Goal: Use online tool/utility: Utilize a website feature to perform a specific function

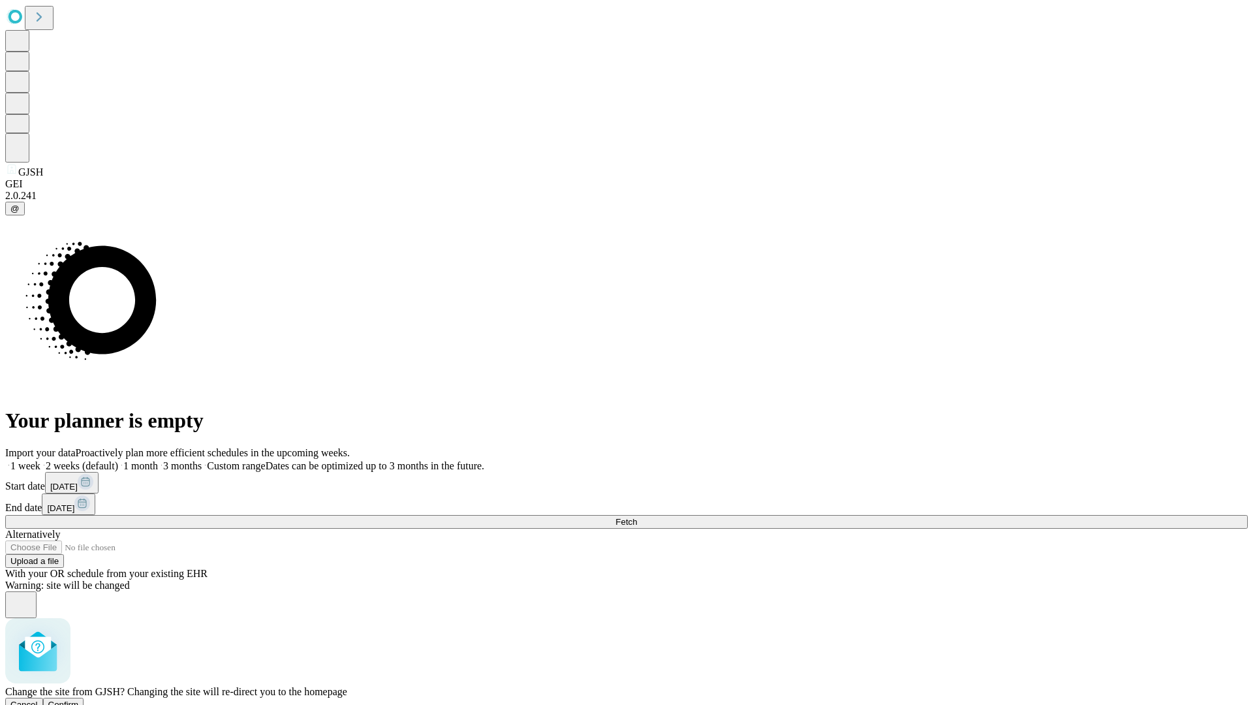
click at [79, 700] on span "Confirm" at bounding box center [63, 705] width 31 height 10
click at [118, 460] on label "2 weeks (default)" at bounding box center [79, 465] width 78 height 11
click at [637, 517] on span "Fetch" at bounding box center [627, 522] width 22 height 10
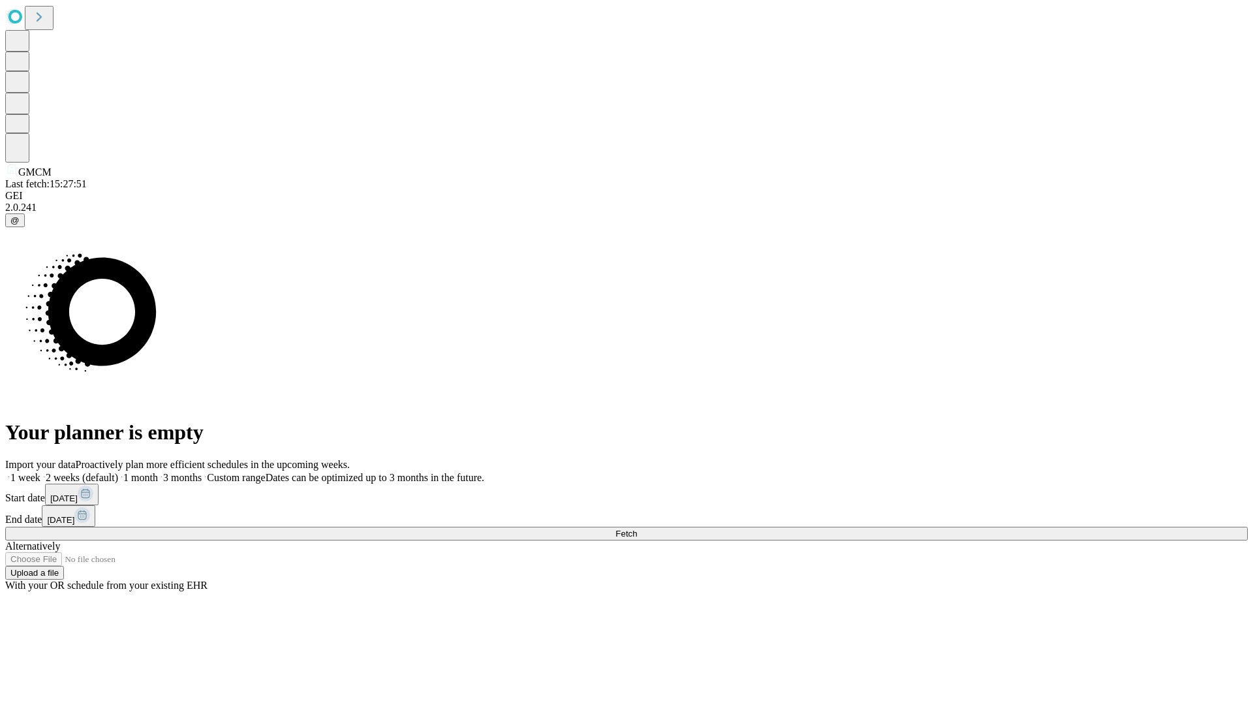
click at [637, 529] on span "Fetch" at bounding box center [627, 534] width 22 height 10
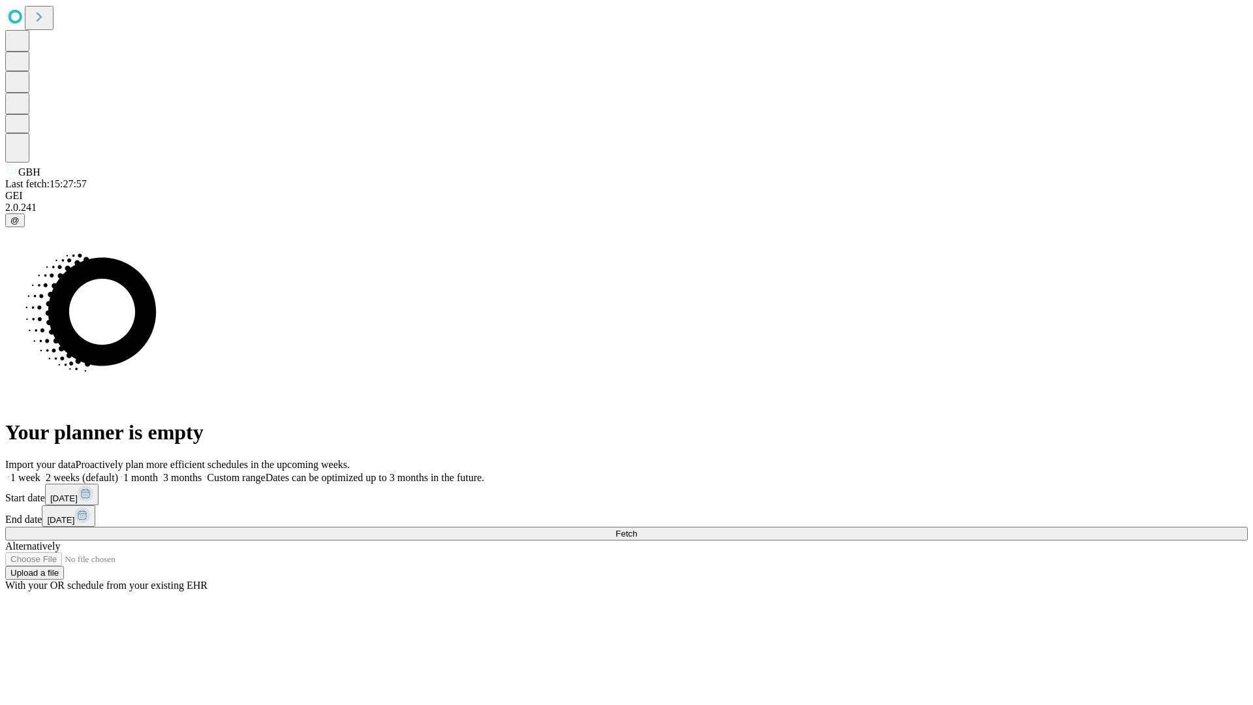
click at [118, 472] on label "2 weeks (default)" at bounding box center [79, 477] width 78 height 11
click at [637, 529] on span "Fetch" at bounding box center [627, 534] width 22 height 10
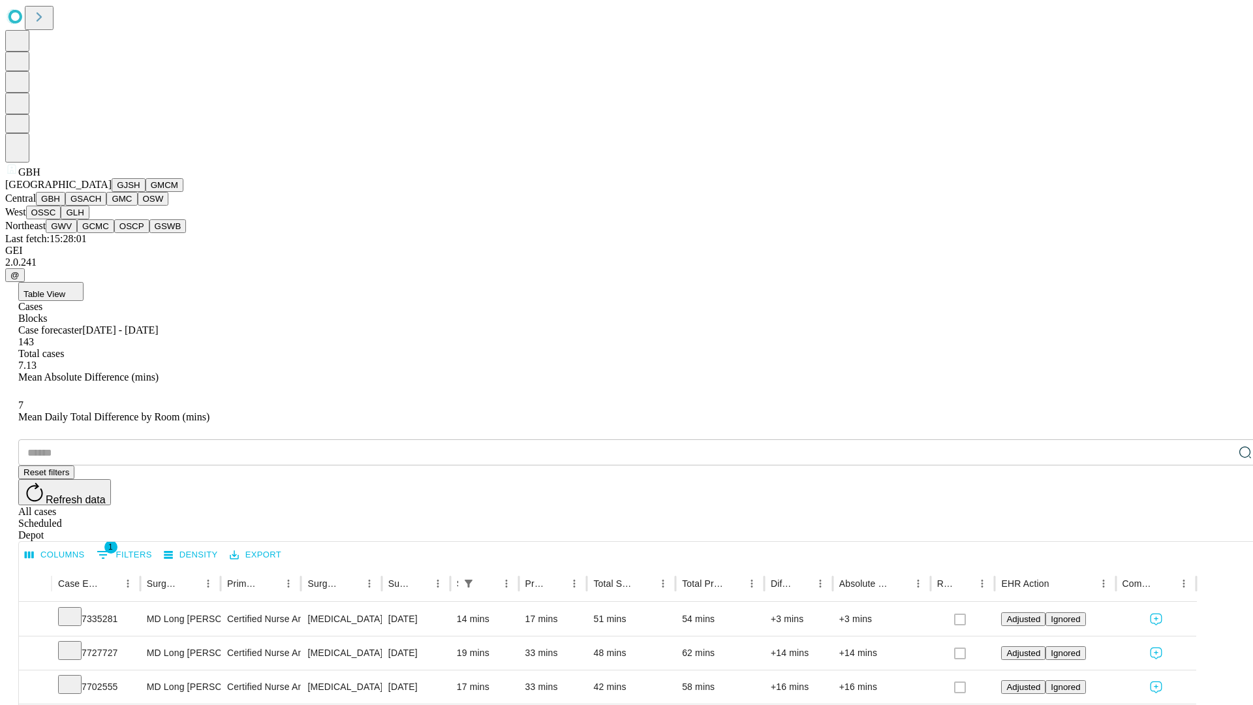
click at [101, 206] on button "GSACH" at bounding box center [85, 199] width 41 height 14
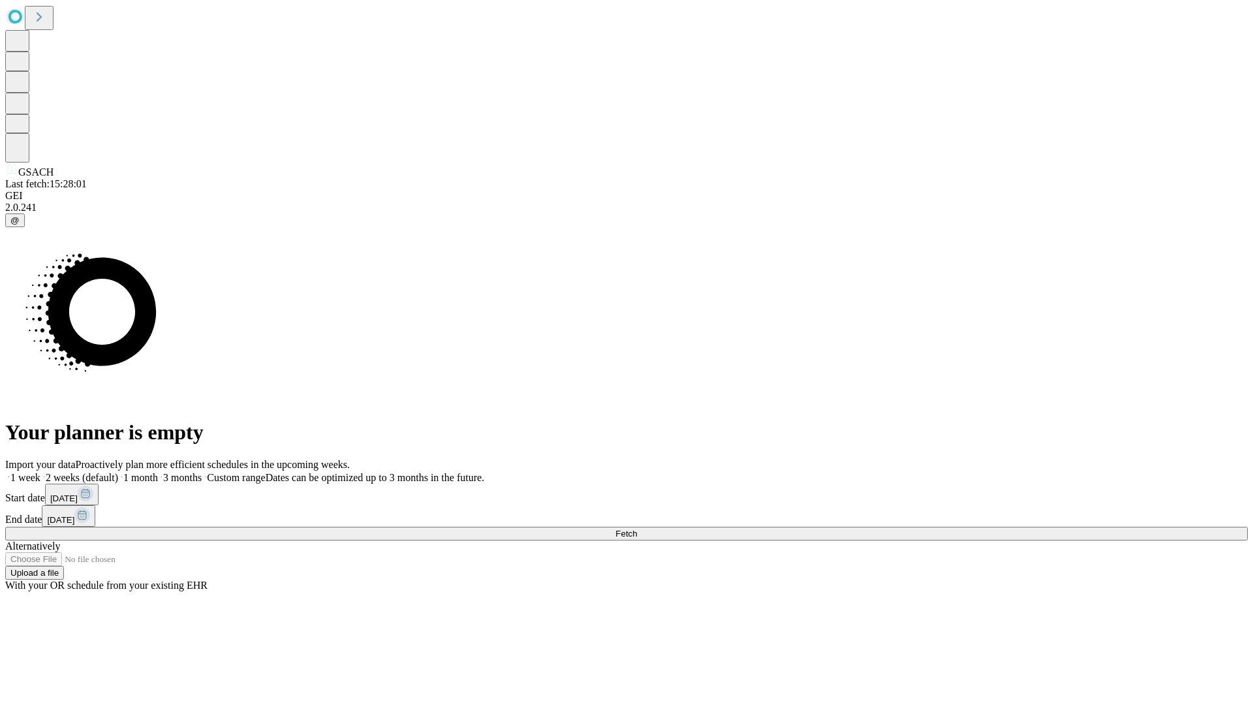
click at [118, 472] on label "2 weeks (default)" at bounding box center [79, 477] width 78 height 11
click at [637, 529] on span "Fetch" at bounding box center [627, 534] width 22 height 10
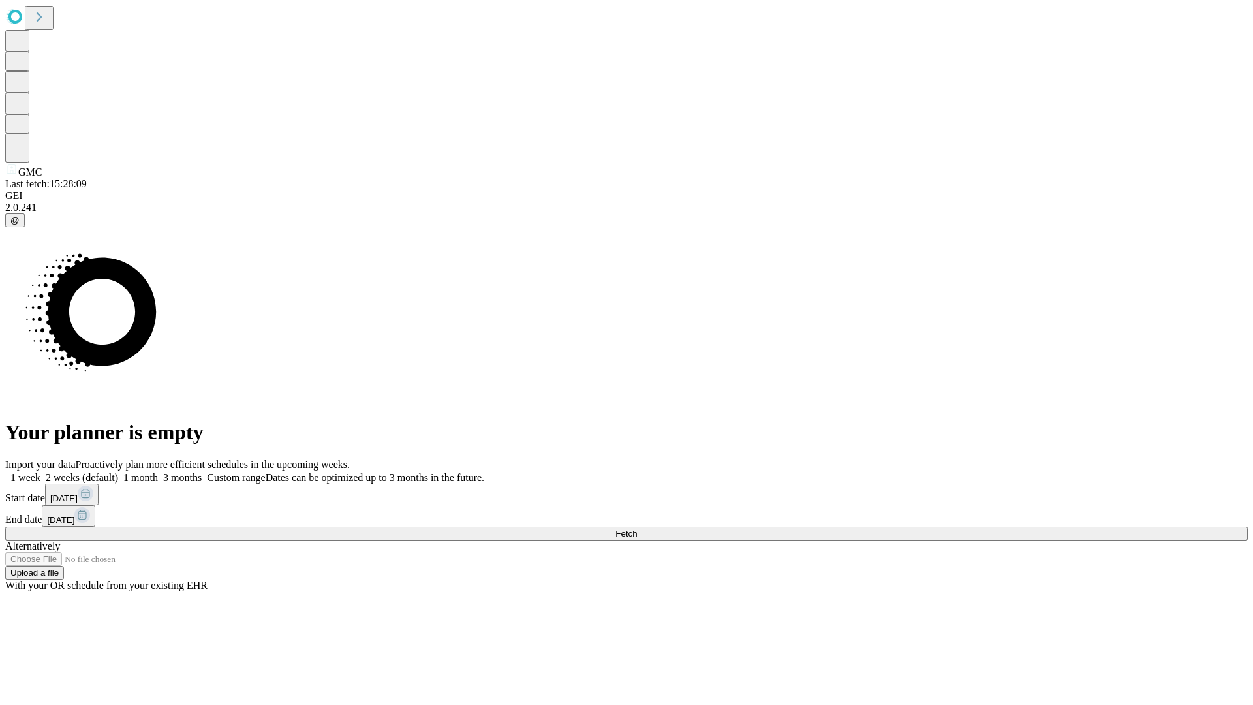
click at [118, 472] on label "2 weeks (default)" at bounding box center [79, 477] width 78 height 11
click at [637, 529] on span "Fetch" at bounding box center [627, 534] width 22 height 10
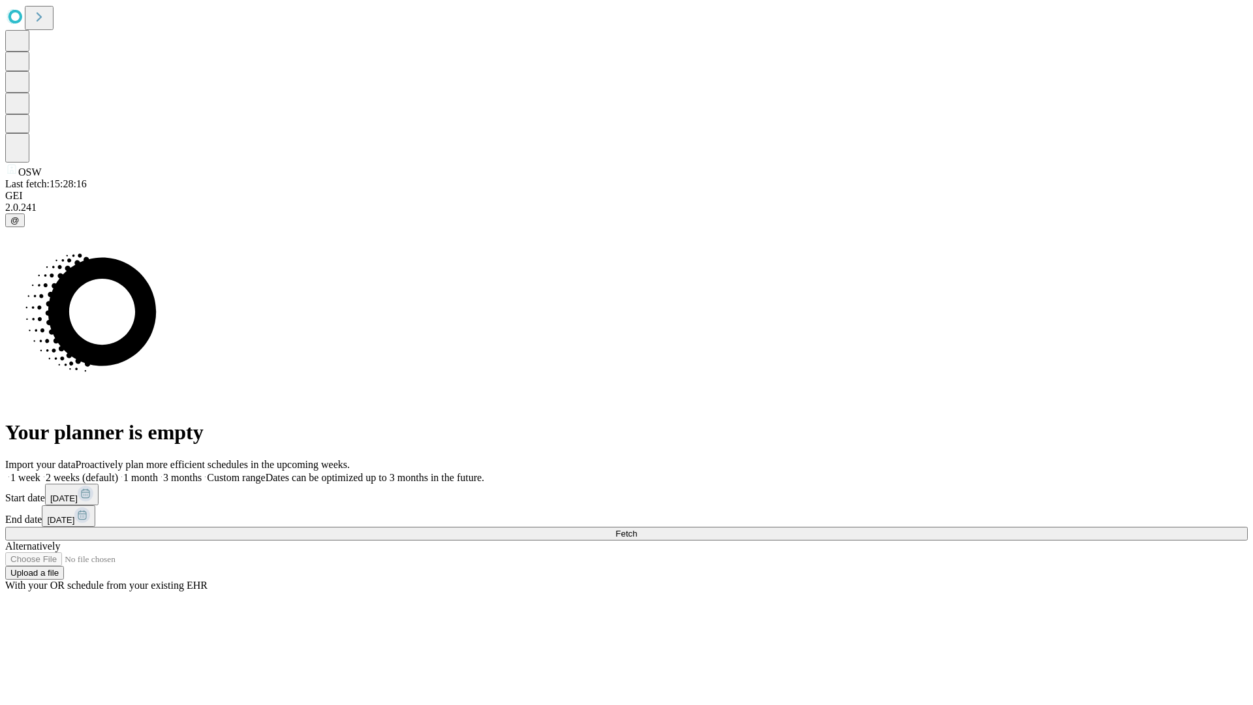
click at [118, 472] on label "2 weeks (default)" at bounding box center [79, 477] width 78 height 11
click at [637, 529] on span "Fetch" at bounding box center [627, 534] width 22 height 10
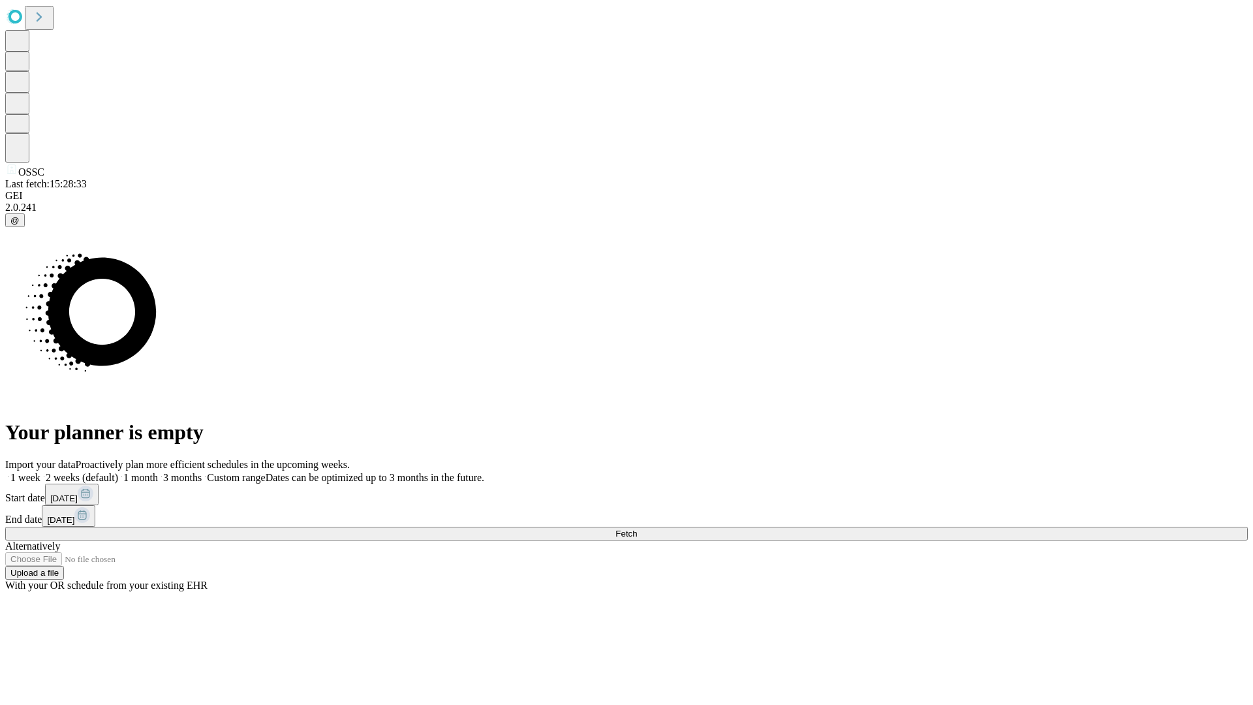
click at [118, 472] on label "2 weeks (default)" at bounding box center [79, 477] width 78 height 11
click at [637, 529] on span "Fetch" at bounding box center [627, 534] width 22 height 10
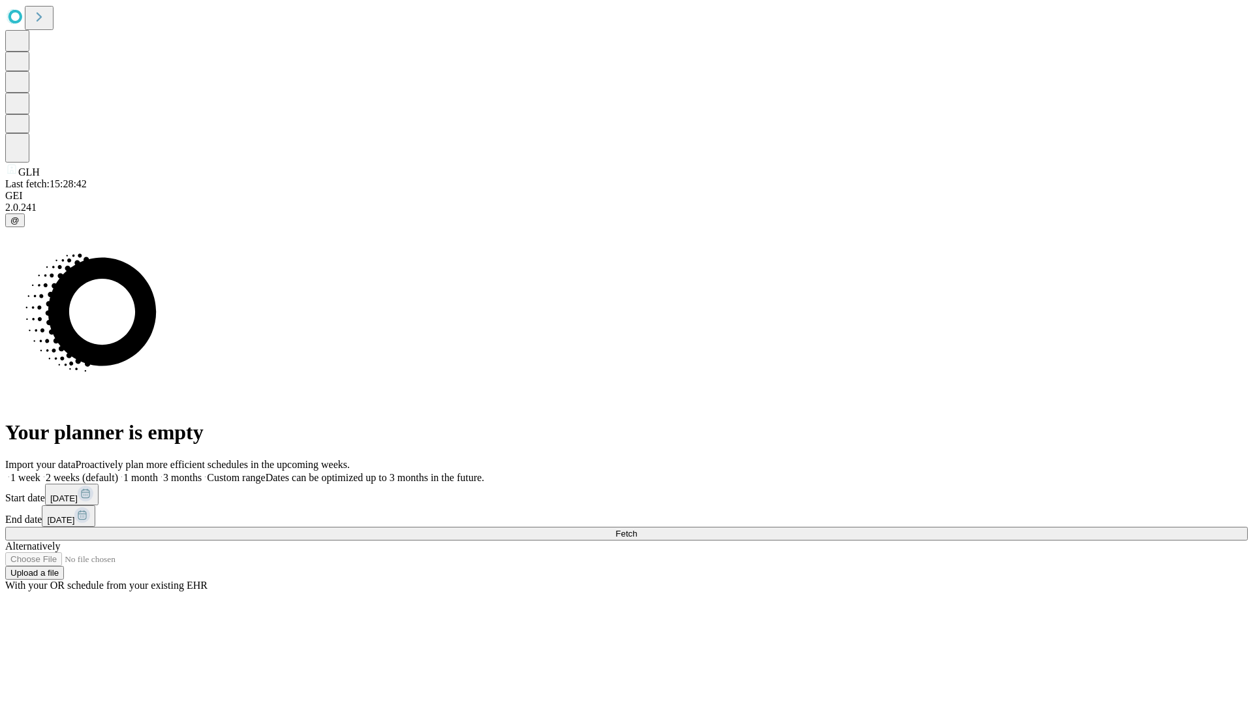
click at [118, 472] on label "2 weeks (default)" at bounding box center [79, 477] width 78 height 11
click at [637, 529] on span "Fetch" at bounding box center [627, 534] width 22 height 10
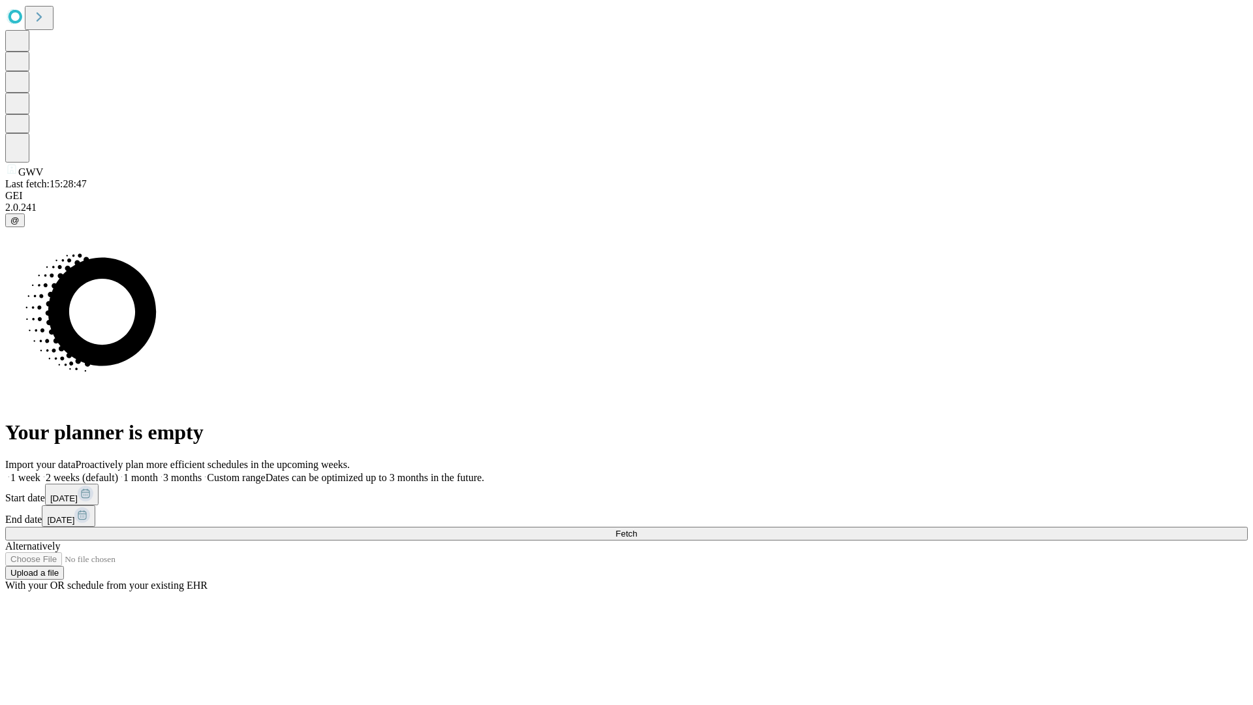
click at [118, 472] on label "2 weeks (default)" at bounding box center [79, 477] width 78 height 11
click at [637, 529] on span "Fetch" at bounding box center [627, 534] width 22 height 10
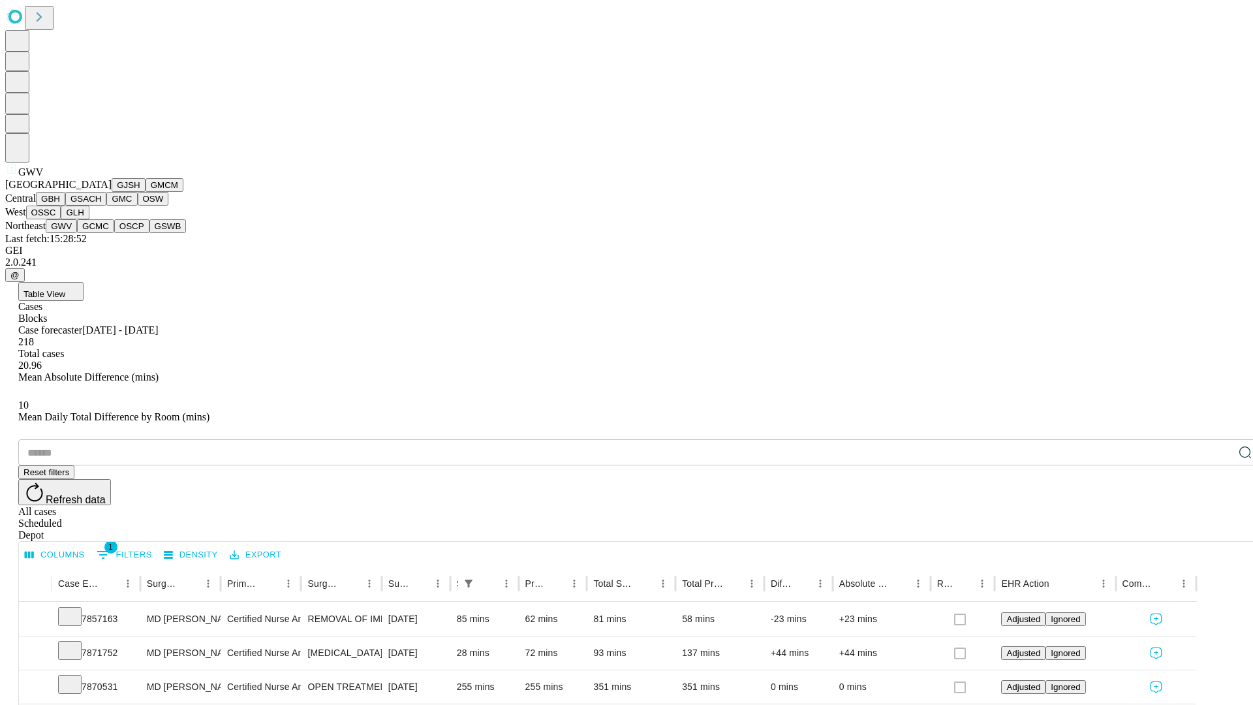
click at [101, 233] on button "GCMC" at bounding box center [95, 226] width 37 height 14
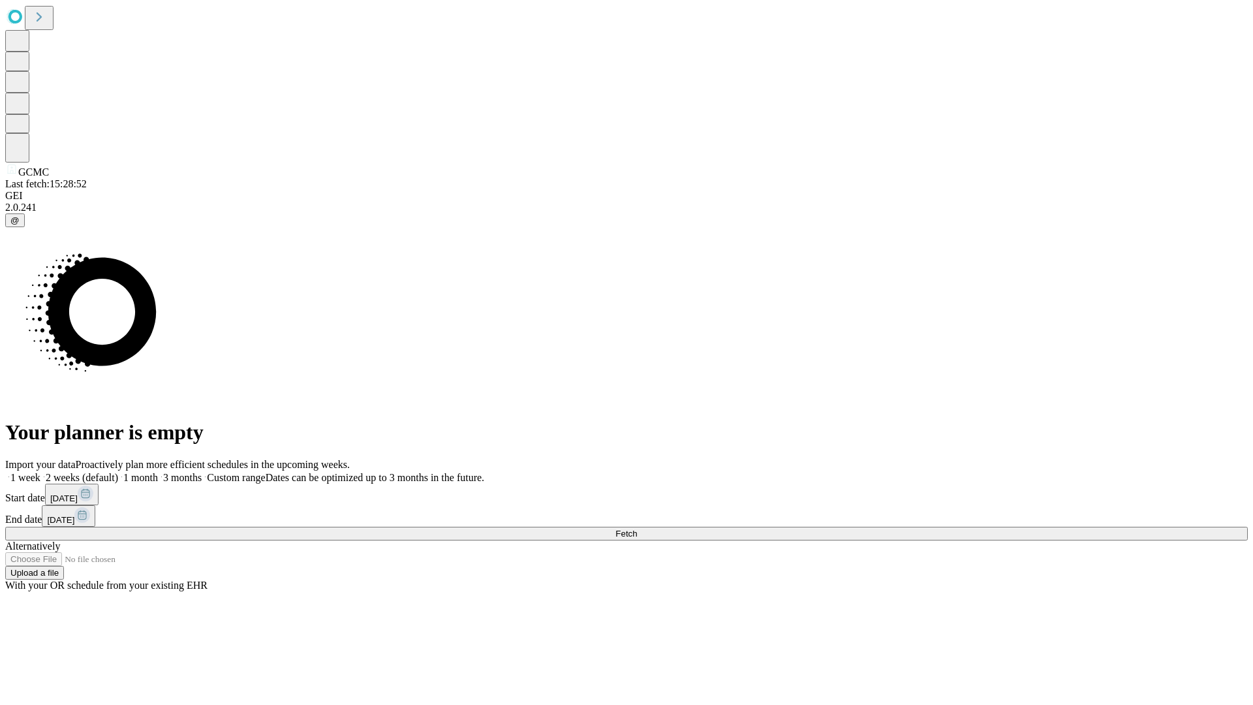
click at [637, 529] on span "Fetch" at bounding box center [627, 534] width 22 height 10
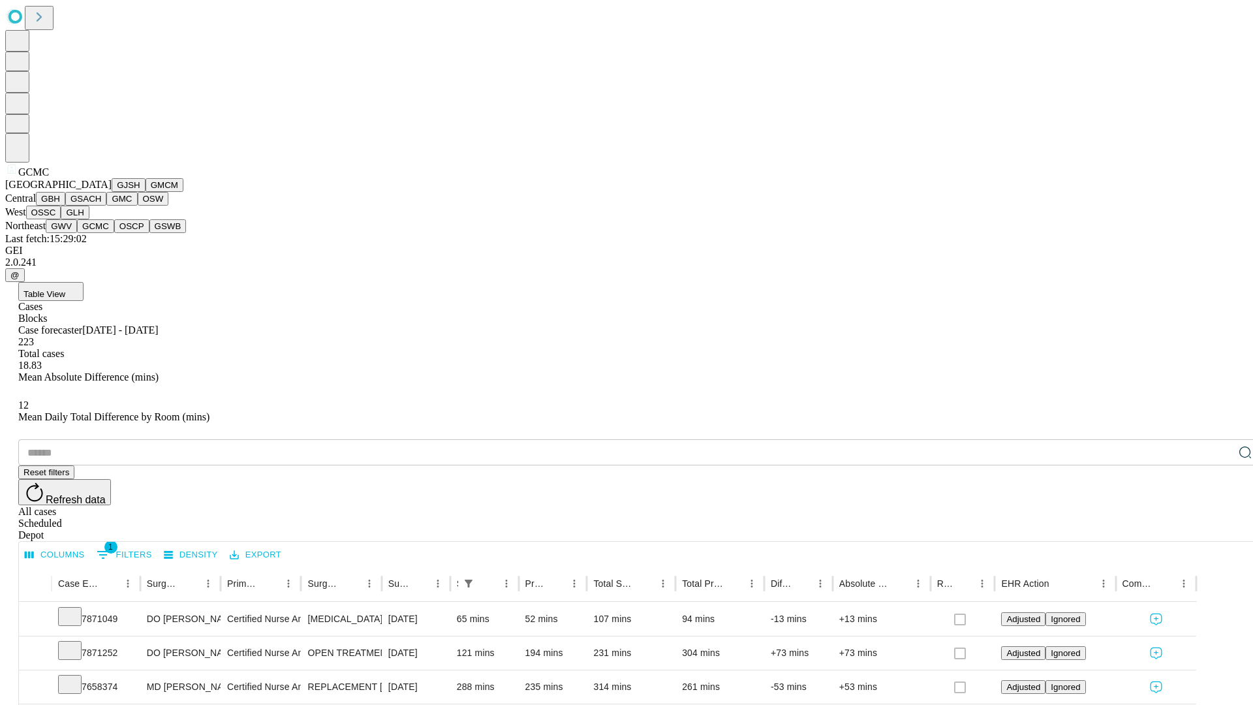
click at [114, 233] on button "OSCP" at bounding box center [131, 226] width 35 height 14
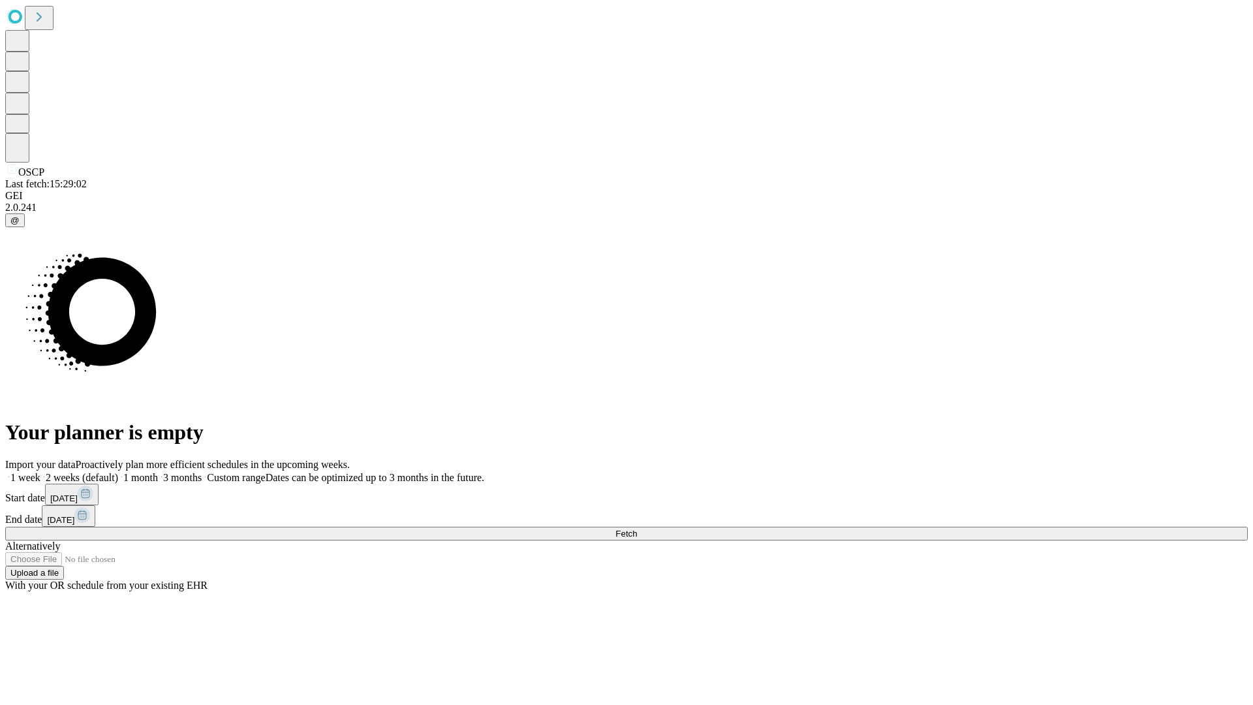
click at [118, 472] on label "2 weeks (default)" at bounding box center [79, 477] width 78 height 11
click at [637, 529] on span "Fetch" at bounding box center [627, 534] width 22 height 10
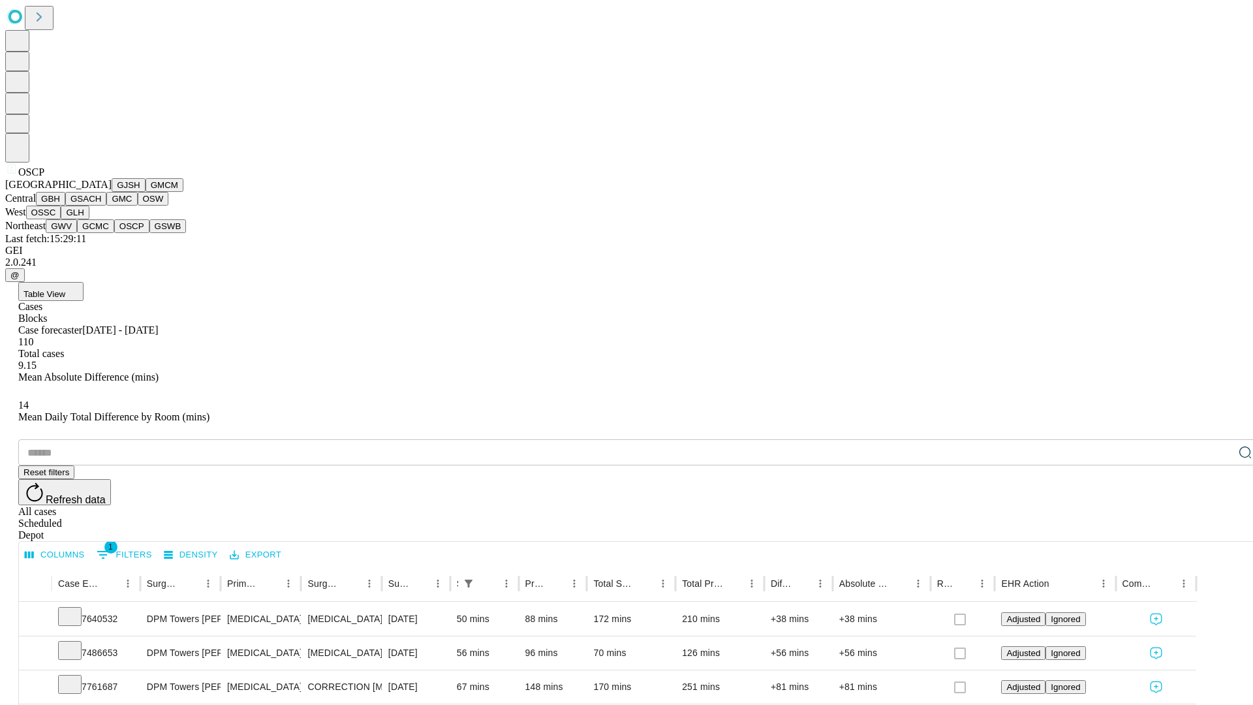
click at [149, 233] on button "GSWB" at bounding box center [167, 226] width 37 height 14
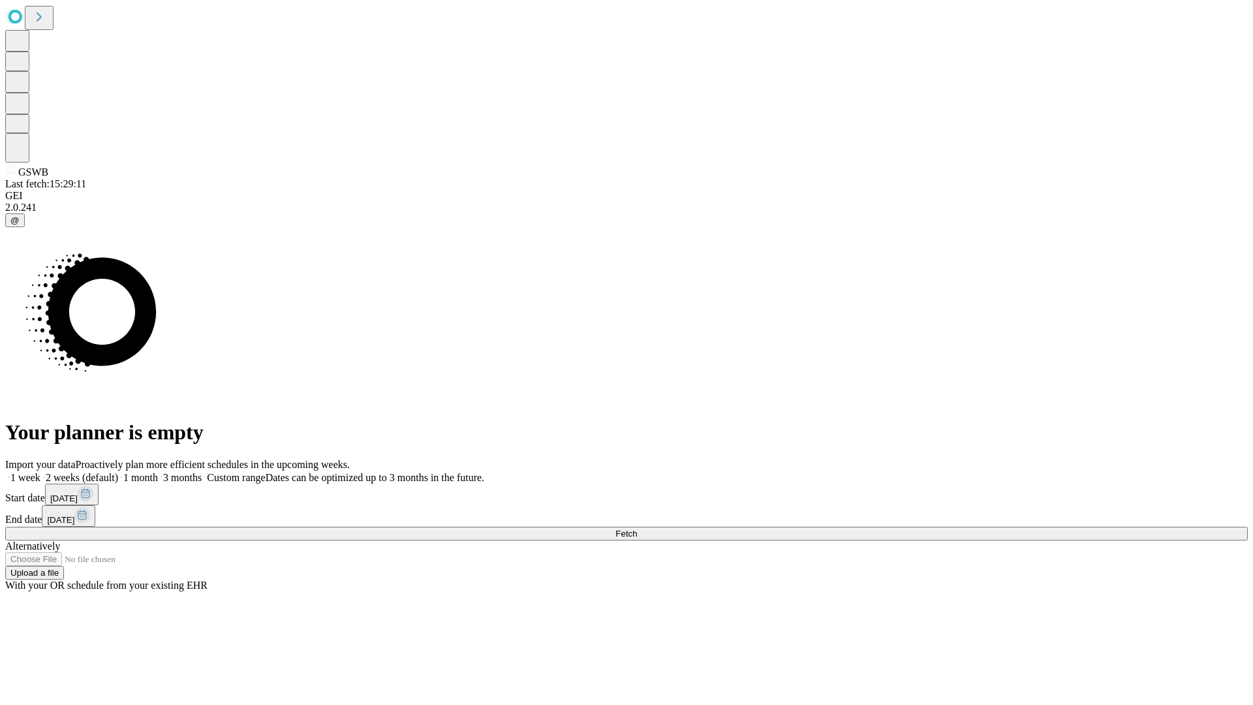
click at [118, 472] on label "2 weeks (default)" at bounding box center [79, 477] width 78 height 11
click at [637, 529] on span "Fetch" at bounding box center [627, 534] width 22 height 10
